Goal: Information Seeking & Learning: Learn about a topic

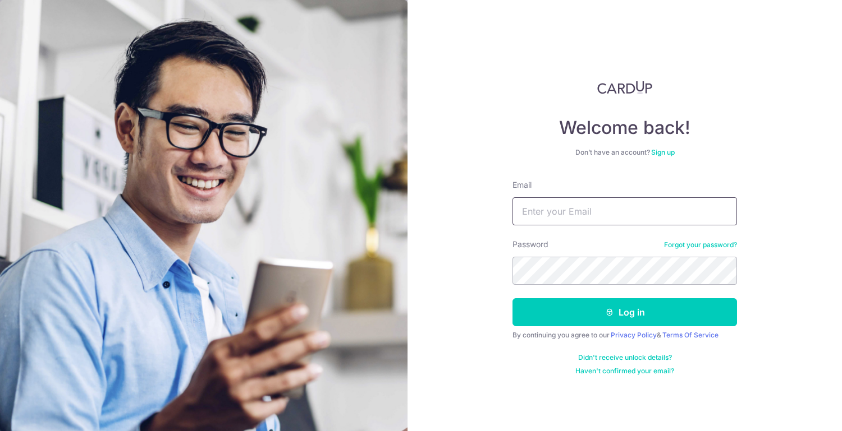
click at [568, 207] on input "Email" at bounding box center [624, 211] width 224 height 28
type input "[EMAIL_ADDRESS][DOMAIN_NAME]"
click at [512, 298] on button "Log in" at bounding box center [624, 312] width 224 height 28
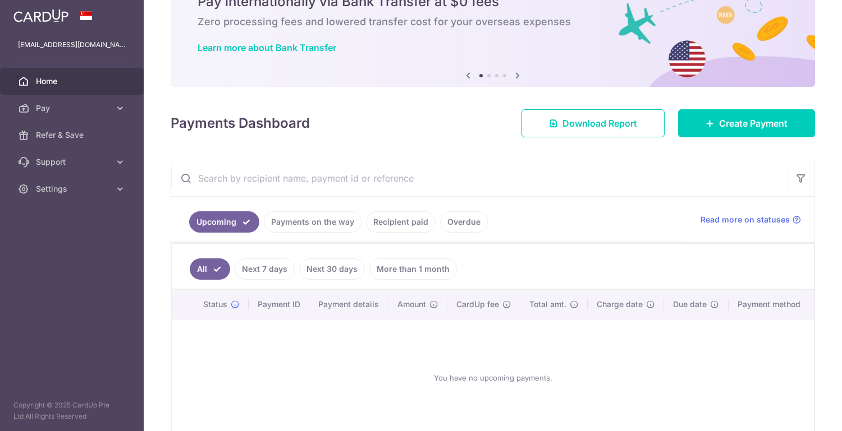
scroll to position [117, 0]
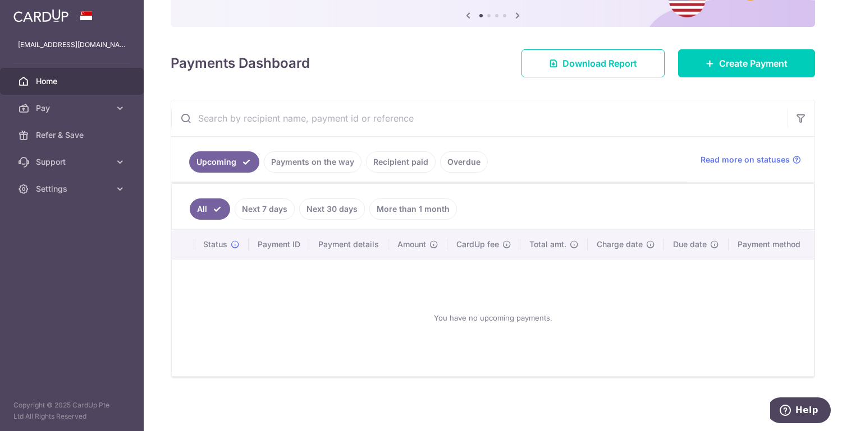
click at [288, 162] on link "Payments on the way" at bounding box center [313, 161] width 98 height 21
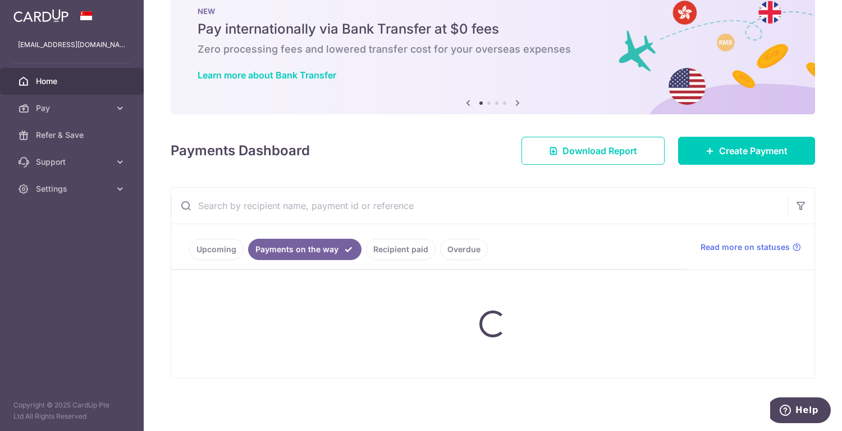
scroll to position [0, 0]
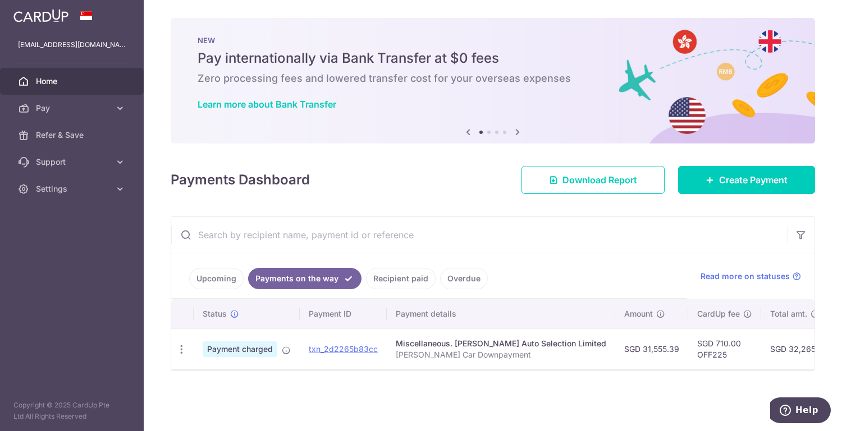
click at [388, 283] on link "Recipient paid" at bounding box center [401, 278] width 70 height 21
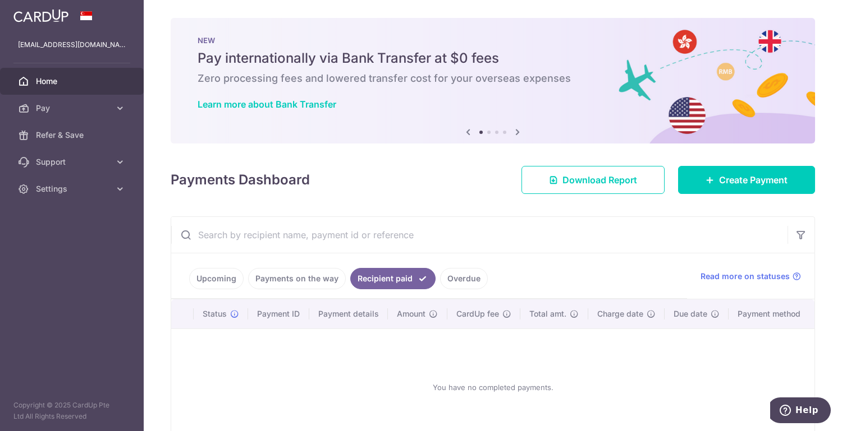
click at [284, 277] on link "Payments on the way" at bounding box center [297, 278] width 98 height 21
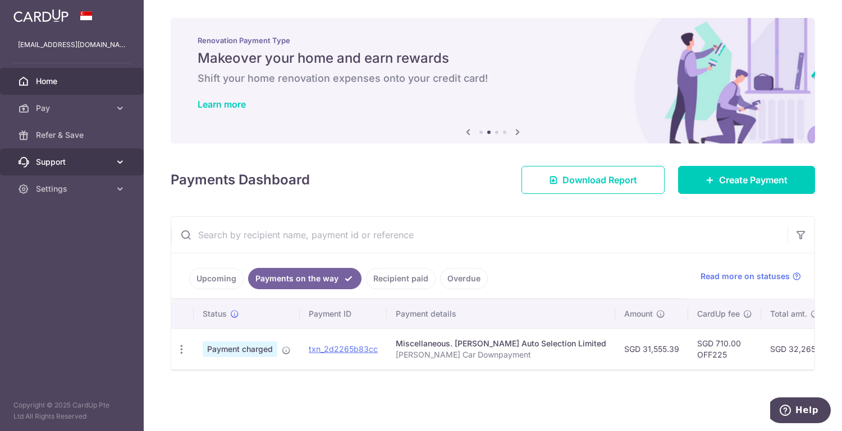
click at [54, 164] on span "Support" at bounding box center [73, 162] width 74 height 11
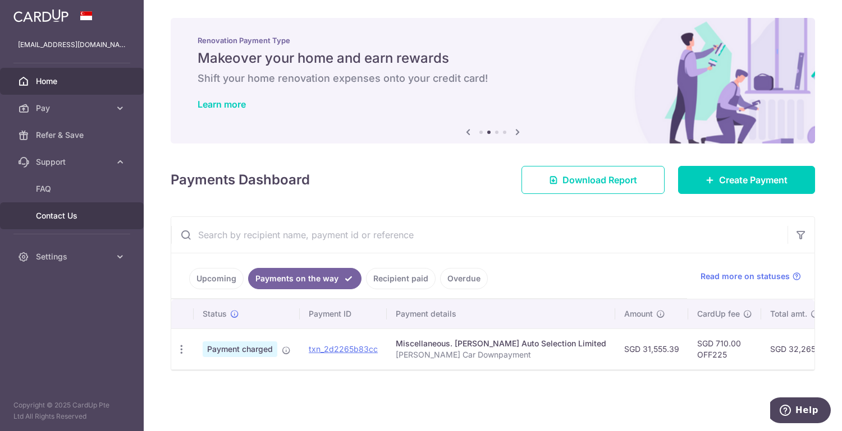
click at [61, 217] on span "Contact Us" at bounding box center [73, 215] width 74 height 11
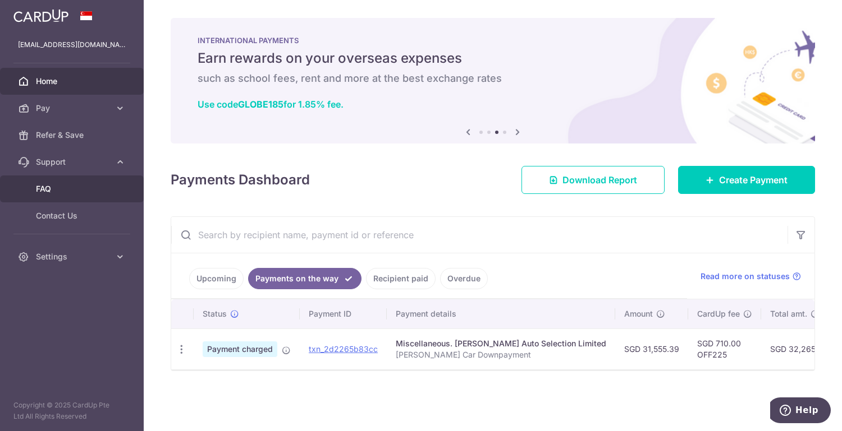
click at [40, 181] on link "FAQ" at bounding box center [72, 189] width 144 height 27
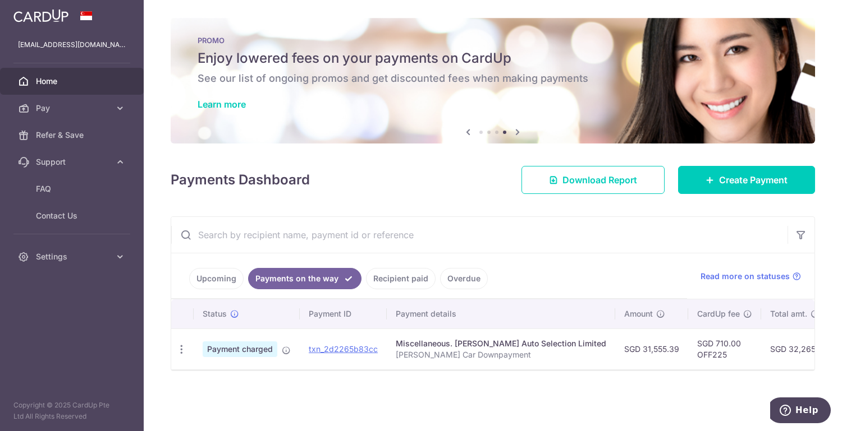
click at [55, 17] on img at bounding box center [40, 15] width 55 height 13
